Goal: Task Accomplishment & Management: Use online tool/utility

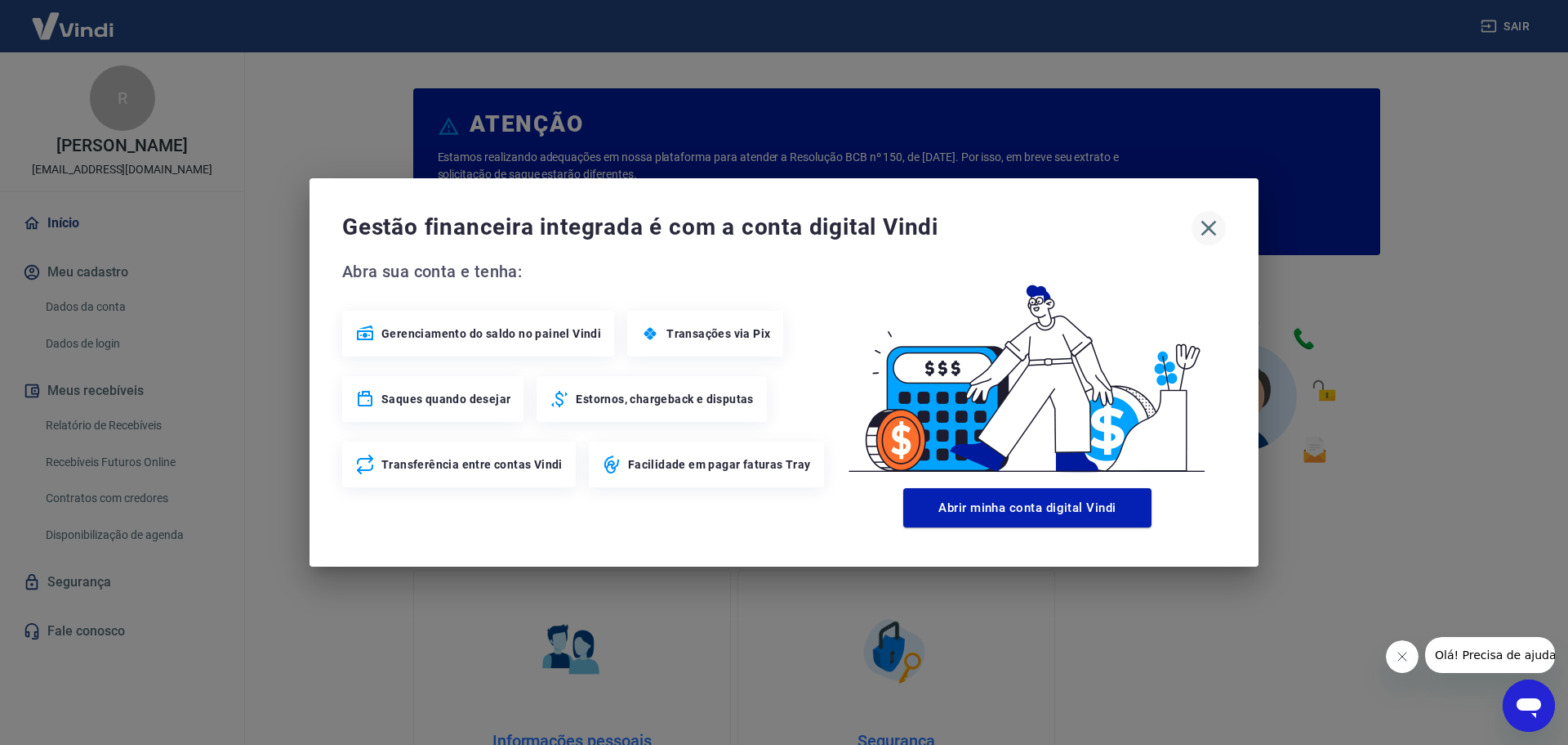
click at [1208, 226] on icon "button" at bounding box center [1209, 228] width 26 height 26
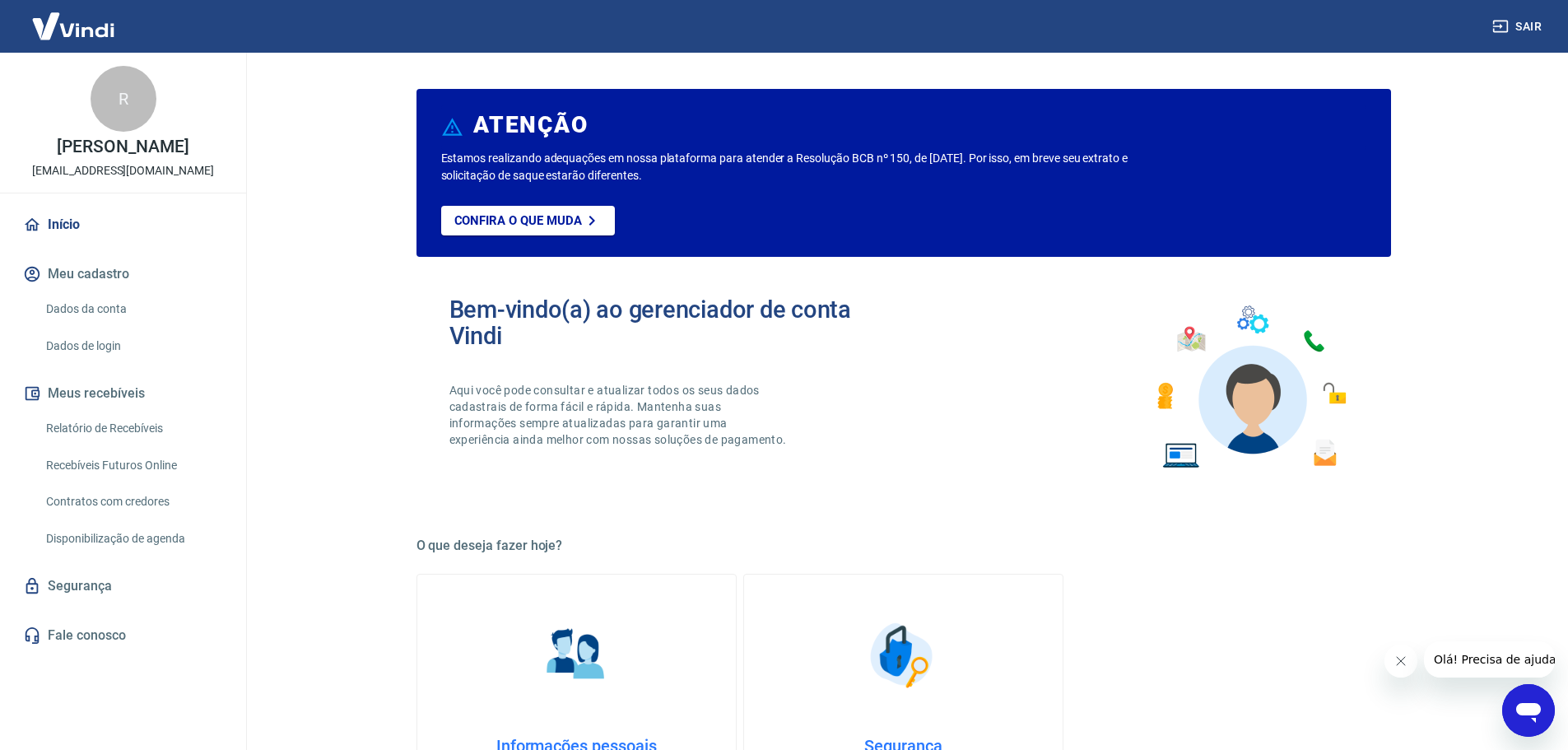
click at [100, 462] on link "Recebíveis Futuros Online" at bounding box center [133, 465] width 187 height 34
